Goal: Task Accomplishment & Management: Use online tool/utility

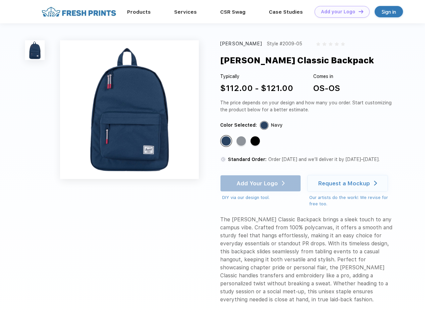
click at [340, 12] on link "Add your Logo Design Tool" at bounding box center [342, 12] width 55 height 12
click at [0, 0] on div "Design Tool" at bounding box center [0, 0] width 0 height 0
click at [358, 11] on link "Add your Logo Design Tool" at bounding box center [342, 12] width 55 height 12
click at [35, 50] on img at bounding box center [35, 50] width 20 height 20
click at [227, 141] on div "Standard Color" at bounding box center [225, 140] width 9 height 9
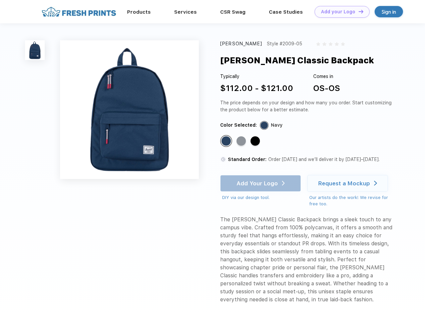
click at [242, 141] on div "Standard Color" at bounding box center [240, 140] width 9 height 9
click at [256, 141] on div "Standard Color" at bounding box center [254, 140] width 9 height 9
click at [261, 183] on div "Add Your Logo DIY via our design tool. Ah shoot! This product isn't up in our d…" at bounding box center [260, 188] width 81 height 26
click at [349, 183] on div "Request a Mockup" at bounding box center [344, 183] width 52 height 7
